Goal: Task Accomplishment & Management: Manage account settings

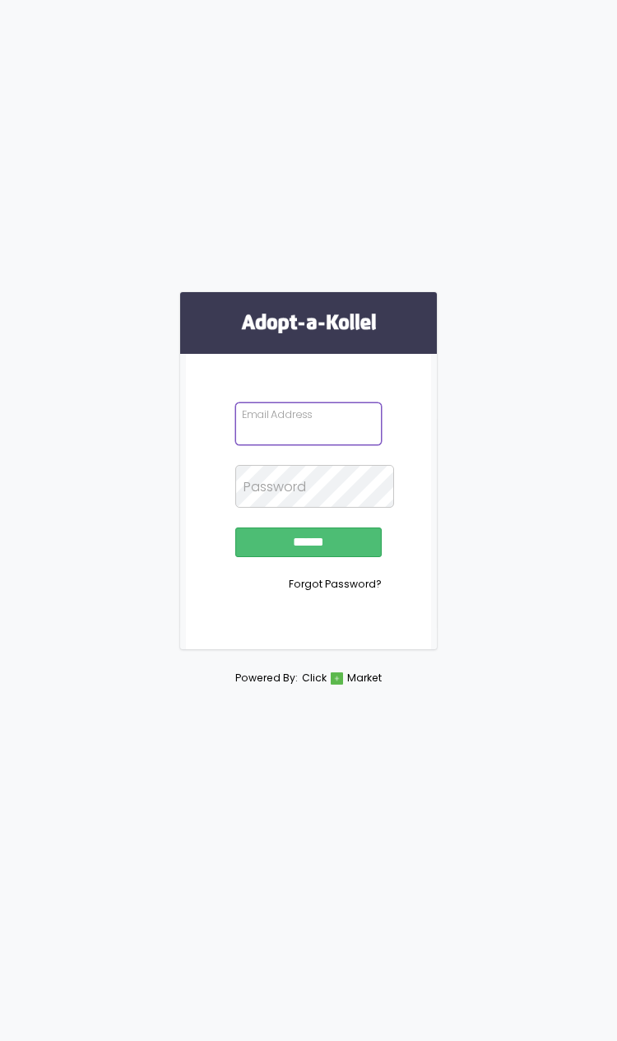
type input "**********"
click at [308, 557] on input "******" at bounding box center [308, 542] width 146 height 30
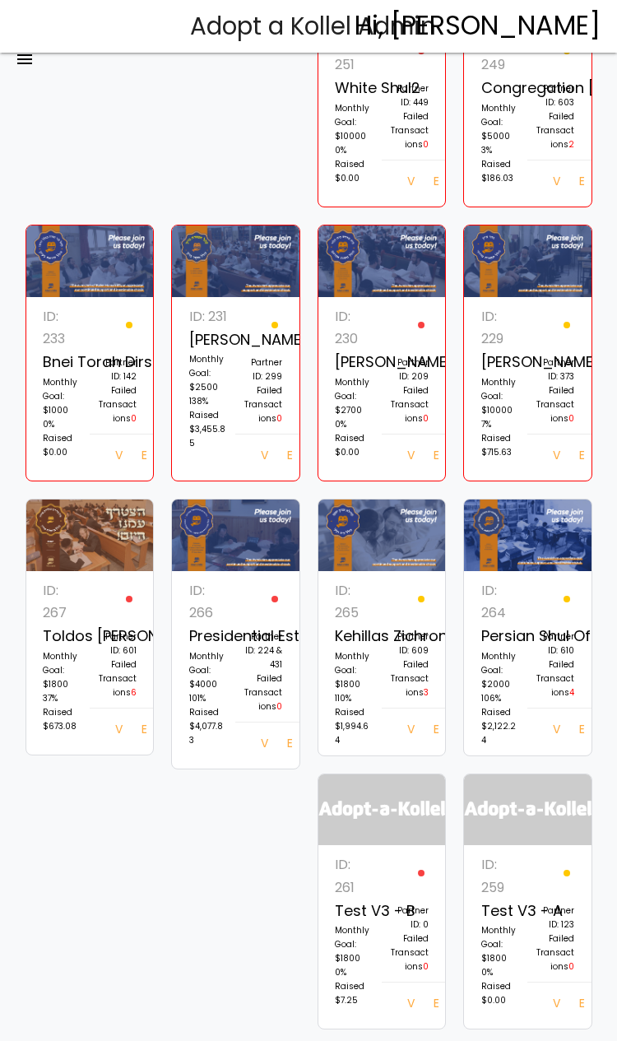
scroll to position [884, 0]
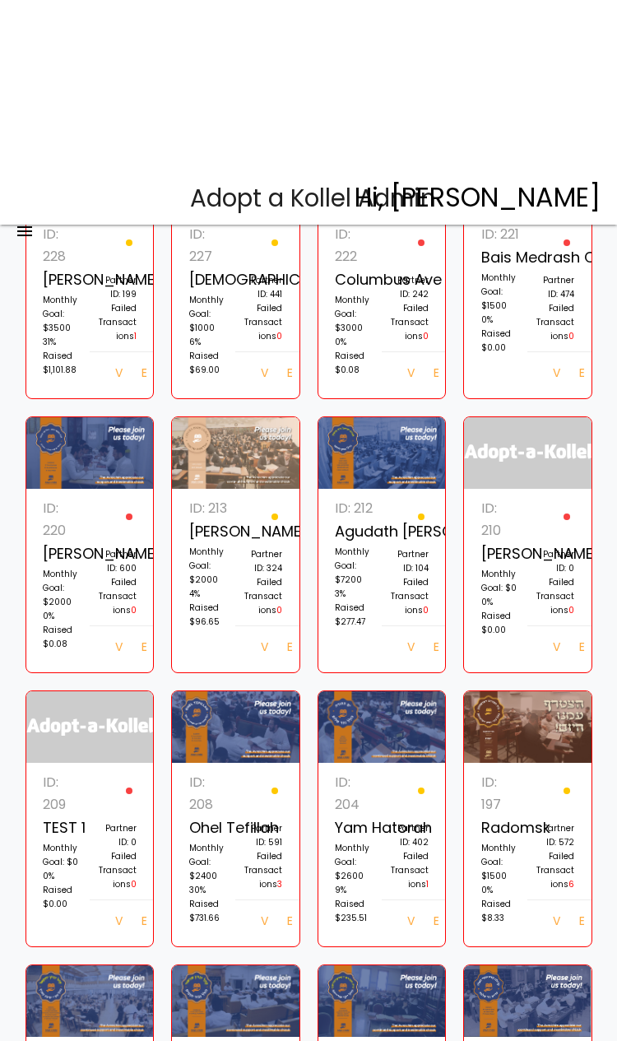
scroll to position [0, 0]
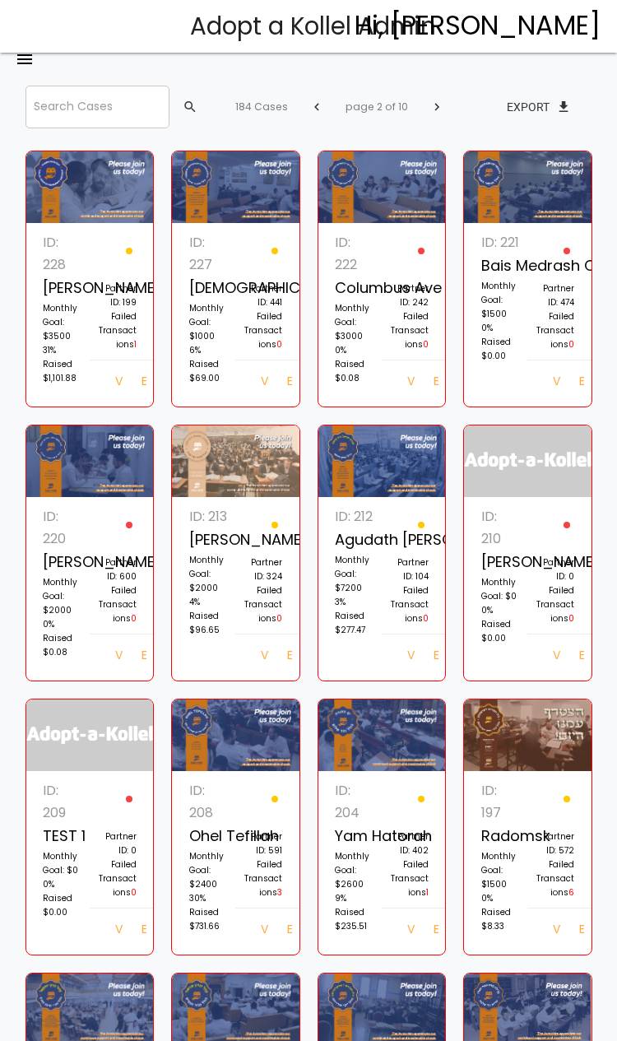
click at [539, 341] on p "Failed Transactions 0" at bounding box center [555, 330] width 38 height 42
click at [515, 345] on p "0% Raised $0.00" at bounding box center [500, 342] width 38 height 42
click at [511, 311] on p "Monthly Goal: $1500" at bounding box center [500, 300] width 38 height 42
click at [353, 336] on p "Monthly Goal: $3000" at bounding box center [354, 322] width 38 height 42
click at [392, 350] on p "Failed Transactions 0" at bounding box center [409, 330] width 38 height 42
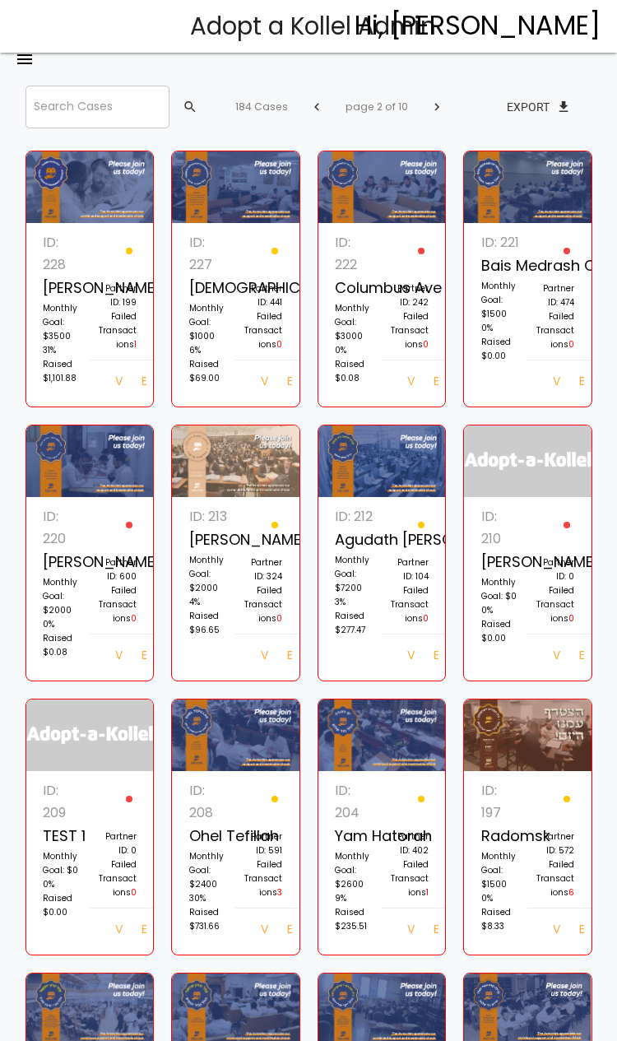
click at [358, 334] on p "Monthly Goal: $3000" at bounding box center [354, 322] width 38 height 42
click at [120, 340] on p "Failed Transactions 1" at bounding box center [117, 330] width 38 height 42
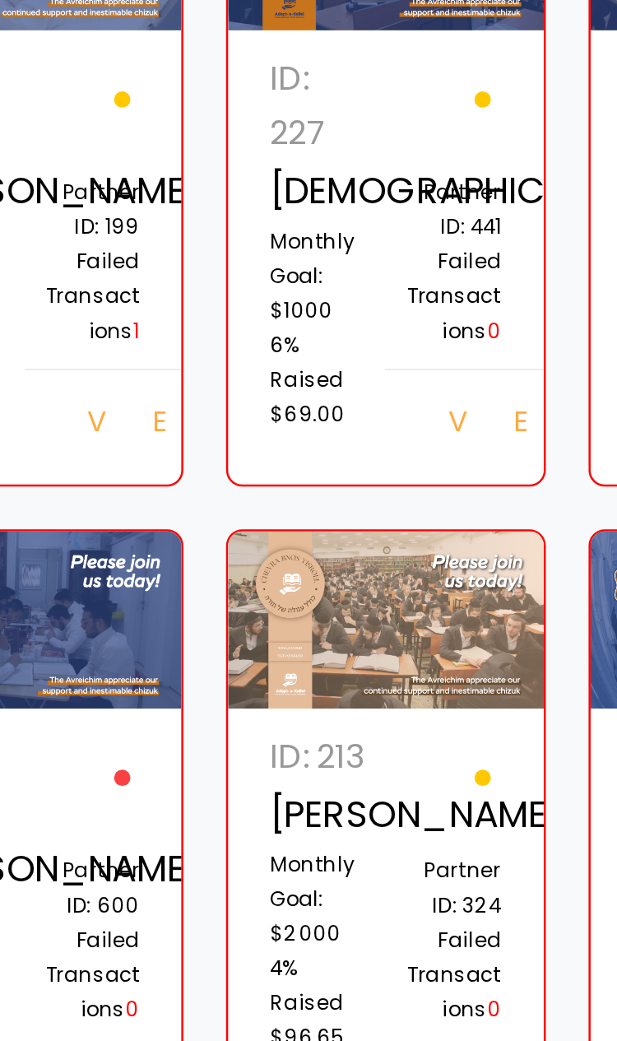
click at [102, 368] on link "View" at bounding box center [115, 383] width 26 height 30
